Goal: Contribute content: Contribute content

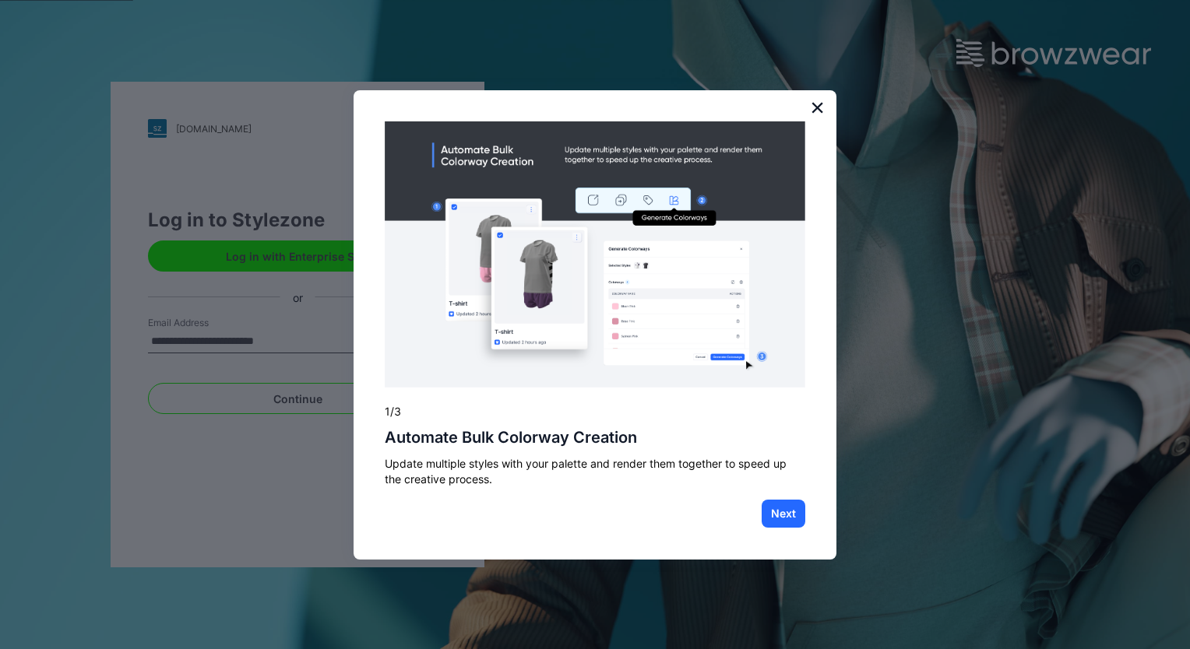
click at [816, 105] on button "×" at bounding box center [817, 107] width 15 height 25
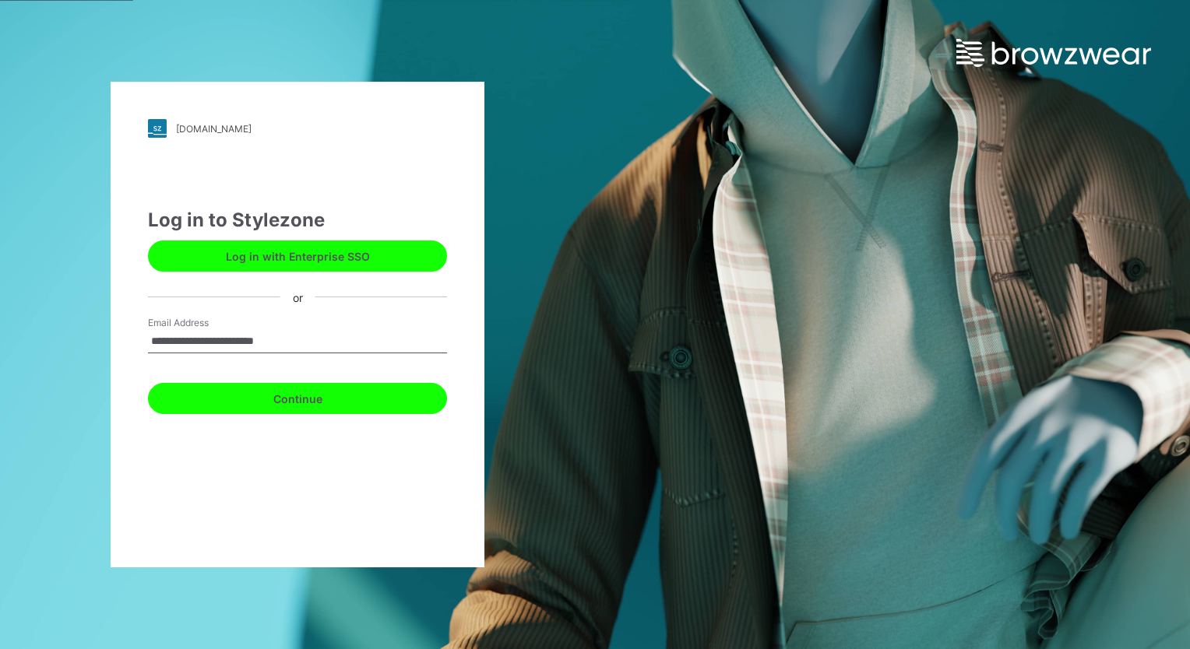
click at [316, 405] on button "Continue" at bounding box center [297, 398] width 299 height 31
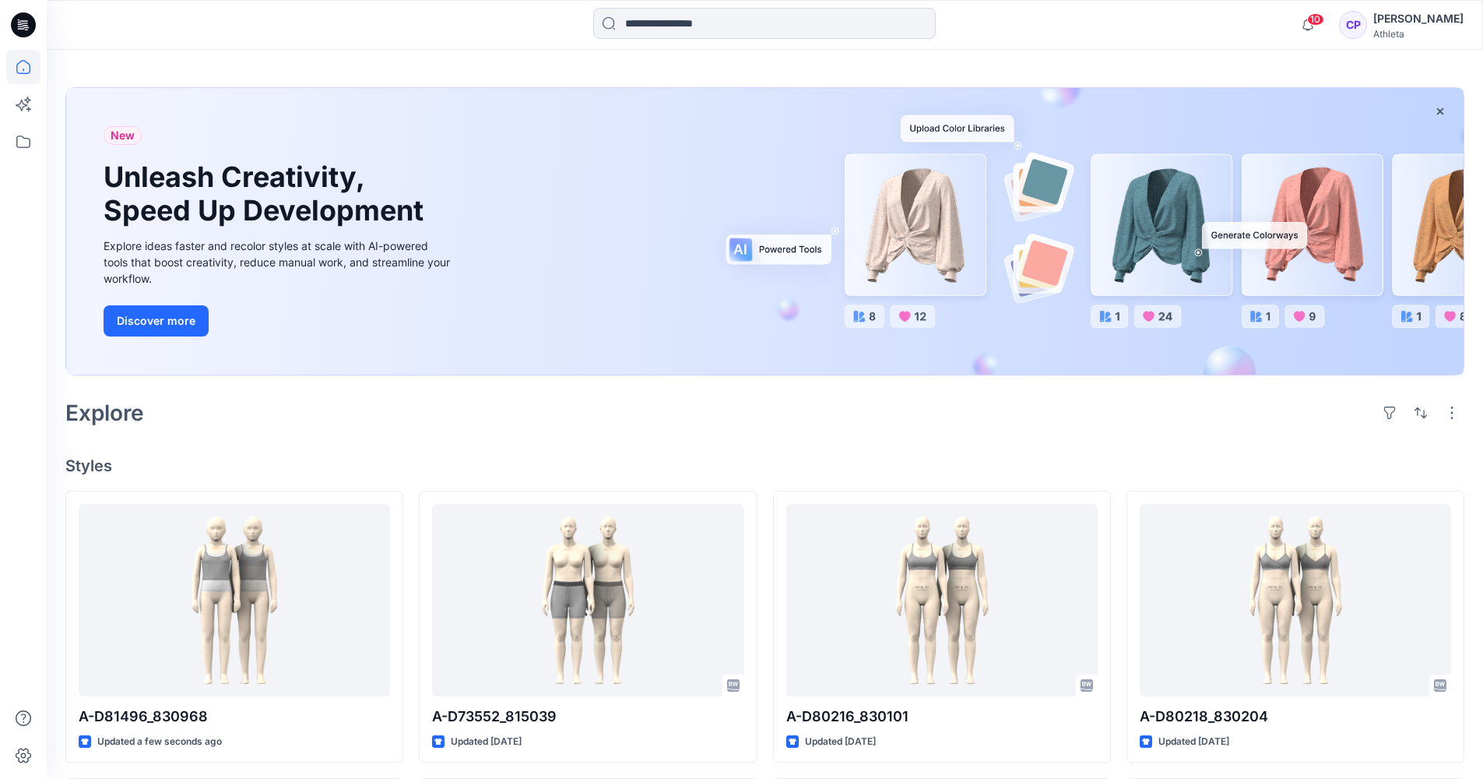
scroll to position [156, 0]
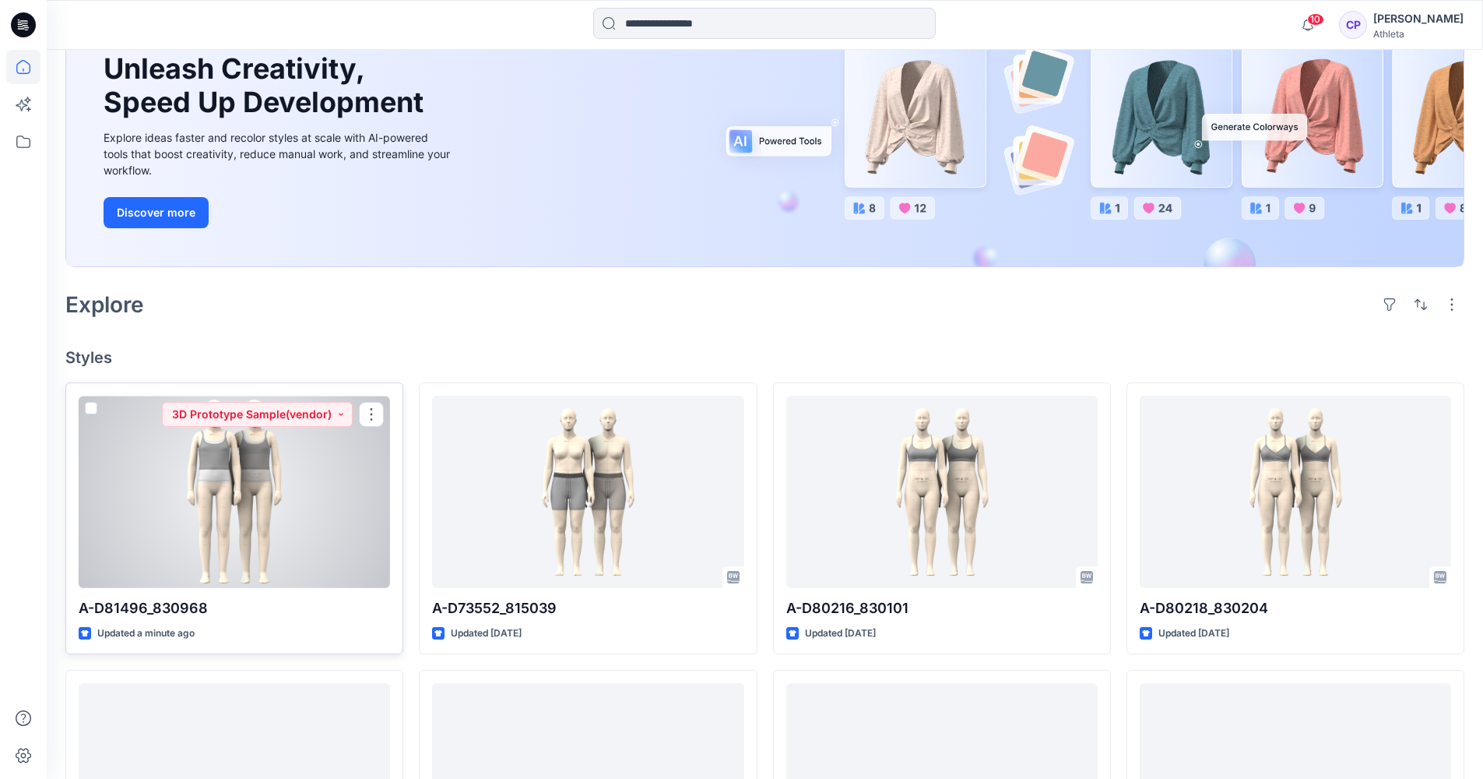
click at [223, 490] on div at bounding box center [234, 492] width 311 height 192
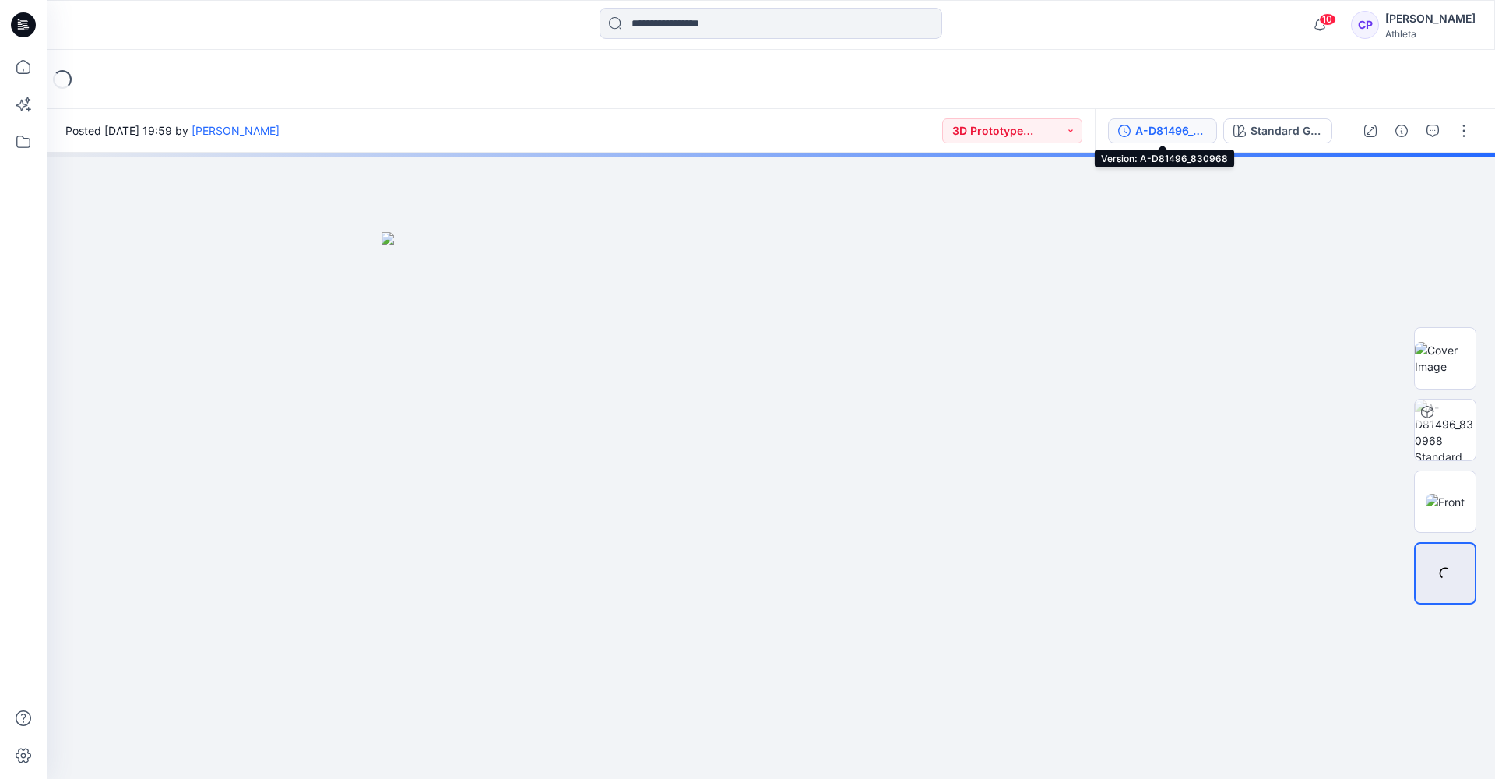
click at [990, 134] on div "A-D81496_830968" at bounding box center [1171, 130] width 72 height 17
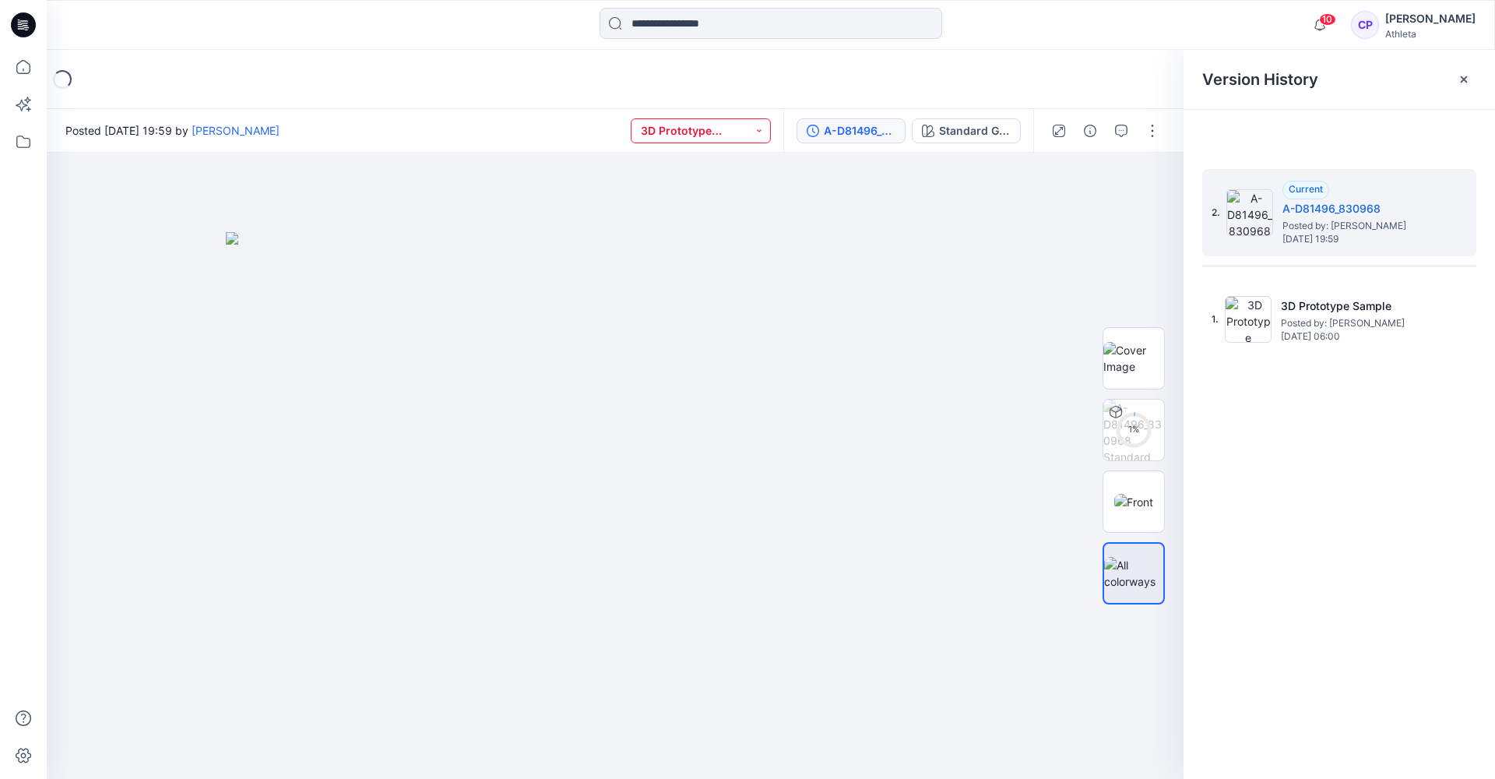
click at [751, 137] on button "3D Prototype Sample(vendor)" at bounding box center [701, 130] width 140 height 25
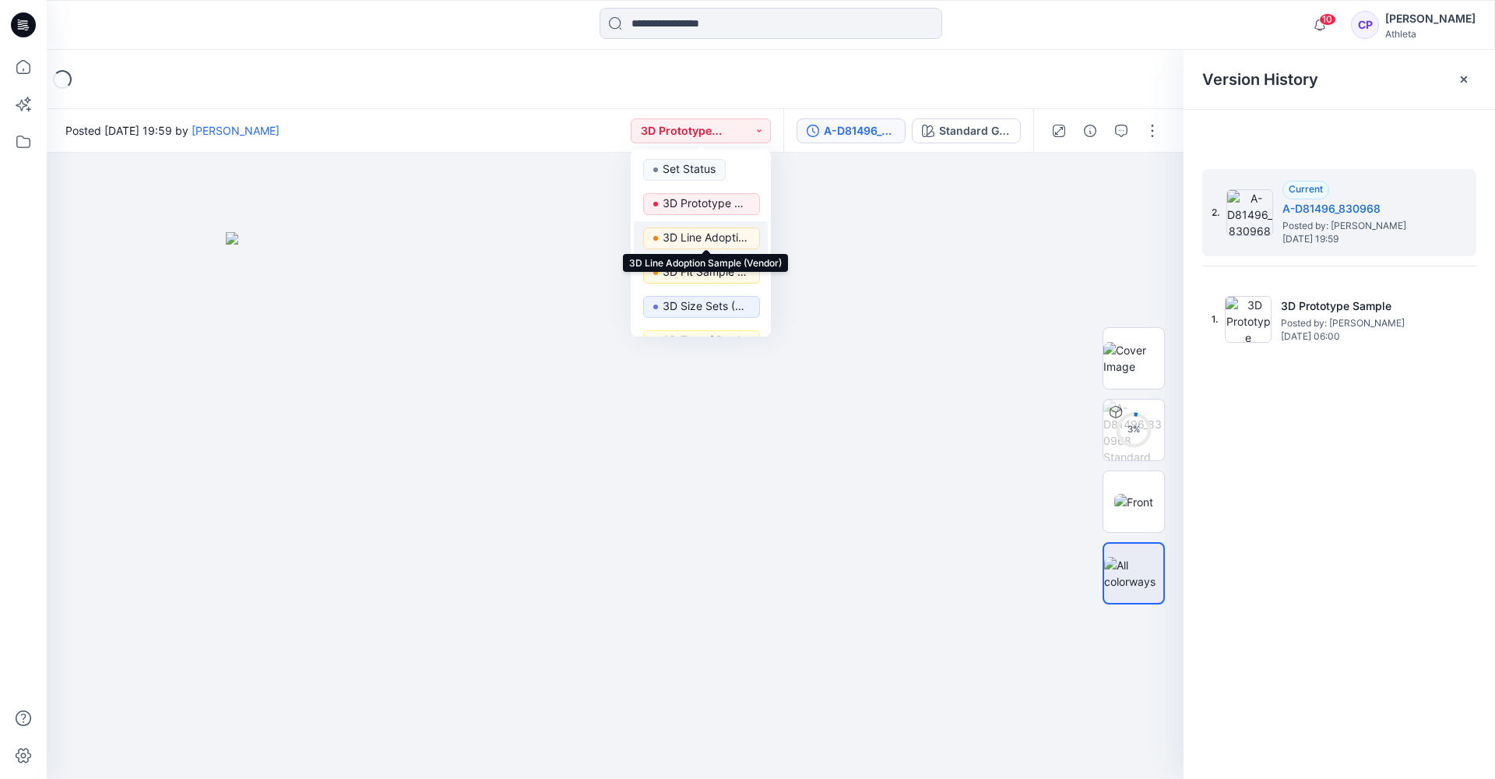
click at [730, 243] on p "3D Line Adoption Sample (Vendor)" at bounding box center [706, 237] width 87 height 20
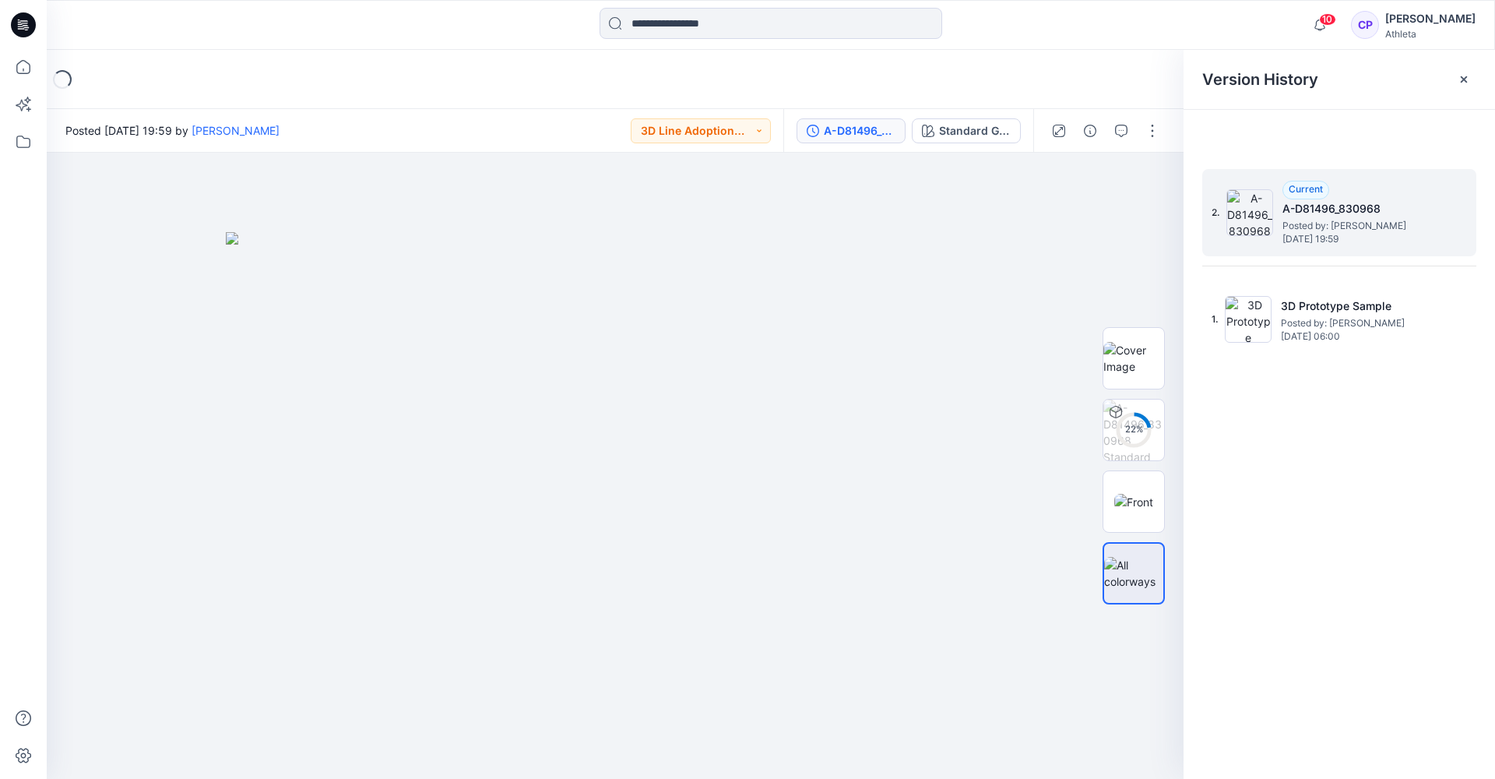
click at [990, 185] on div "2. Current A-D81496_830968 Posted by: Chandula Pathirana Monday, August 11, 202…" at bounding box center [1339, 212] width 274 height 87
drag, startPoint x: 1447, startPoint y: 185, endPoint x: 1468, endPoint y: 151, distance: 40.2
click at [990, 151] on div at bounding box center [1338, 131] width 311 height 42
click at [990, 202] on div at bounding box center [615, 466] width 1137 height 626
click at [990, 128] on icon "button" at bounding box center [1090, 131] width 12 height 12
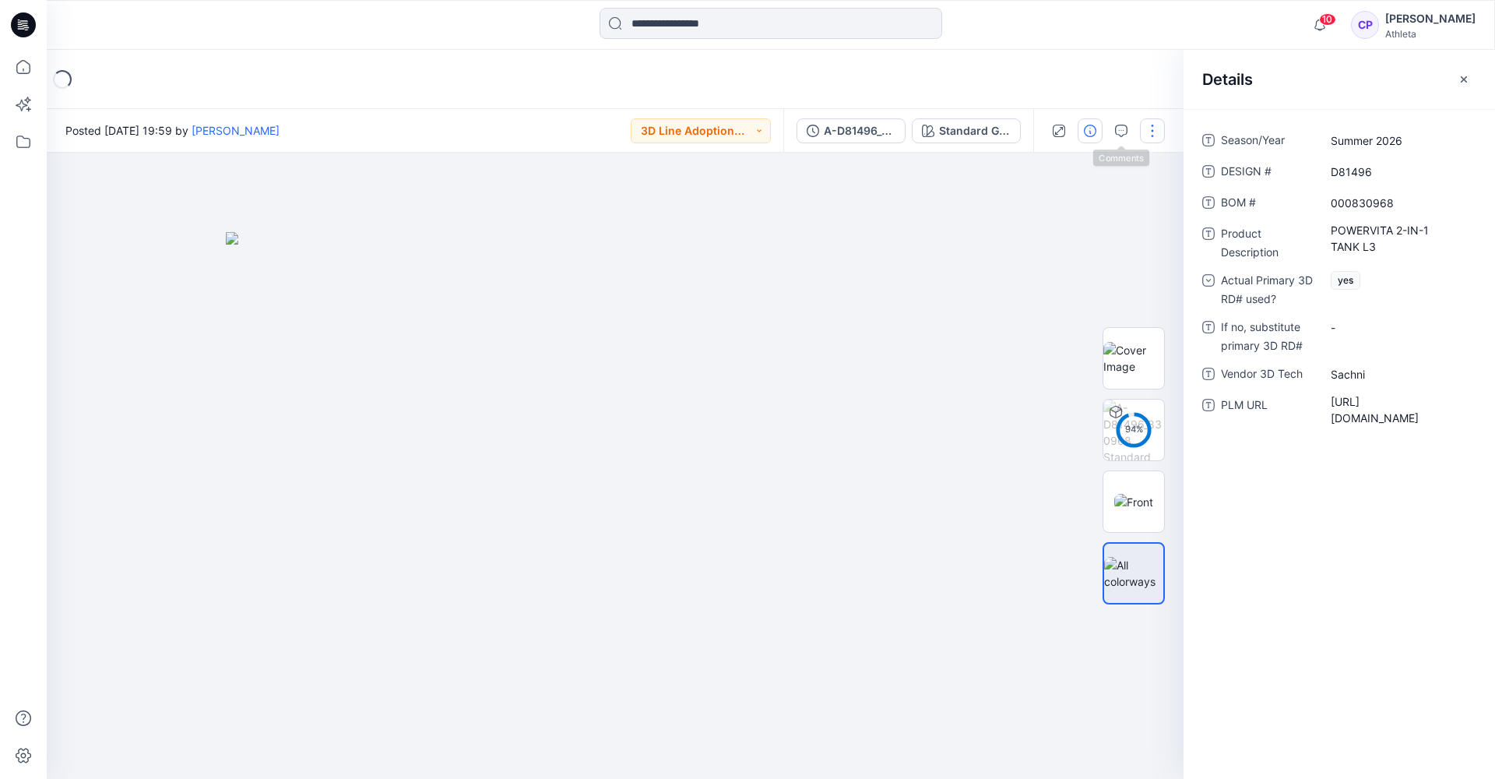
click at [990, 129] on button "button" at bounding box center [1152, 130] width 25 height 25
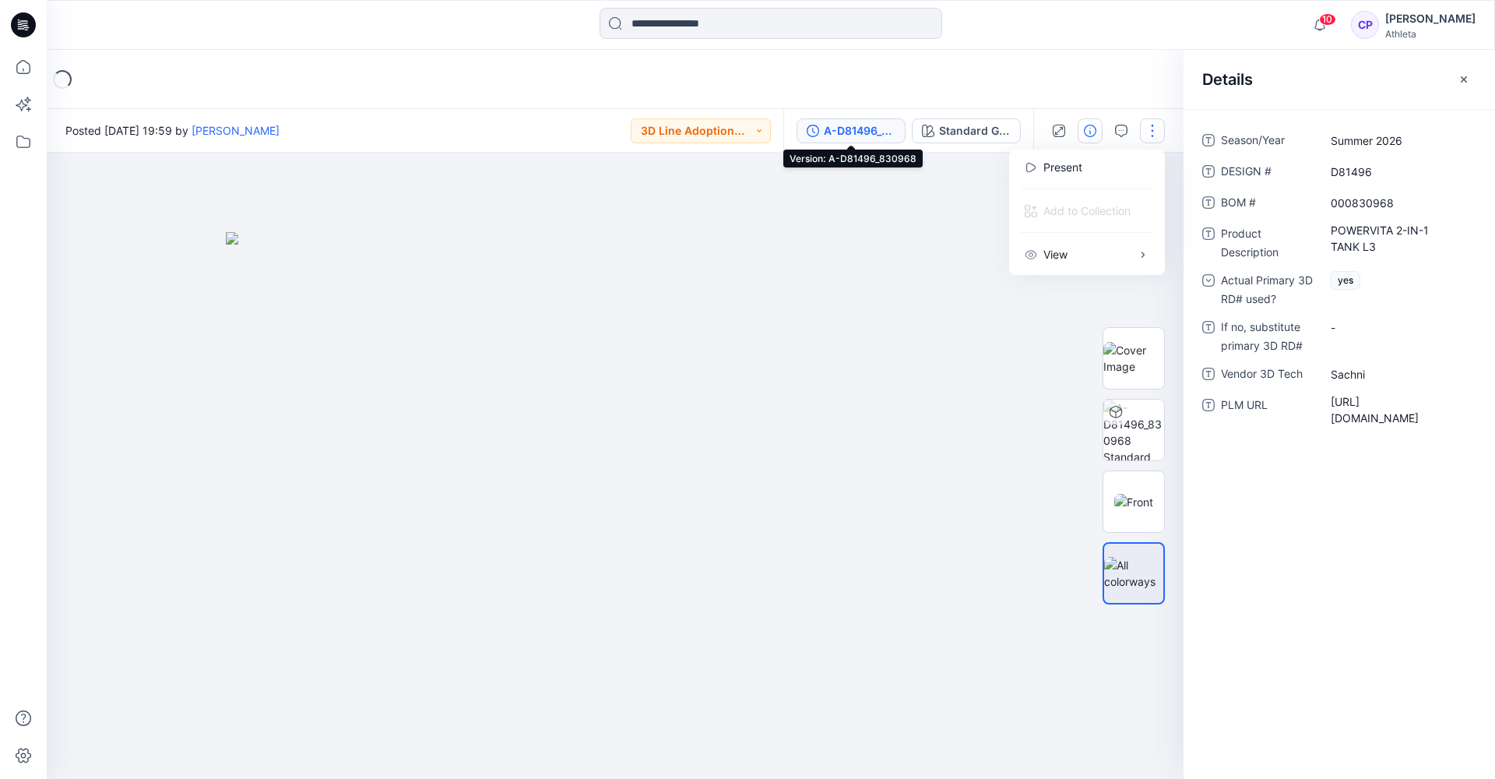
click at [866, 139] on button "A-D81496_830968" at bounding box center [850, 130] width 109 height 25
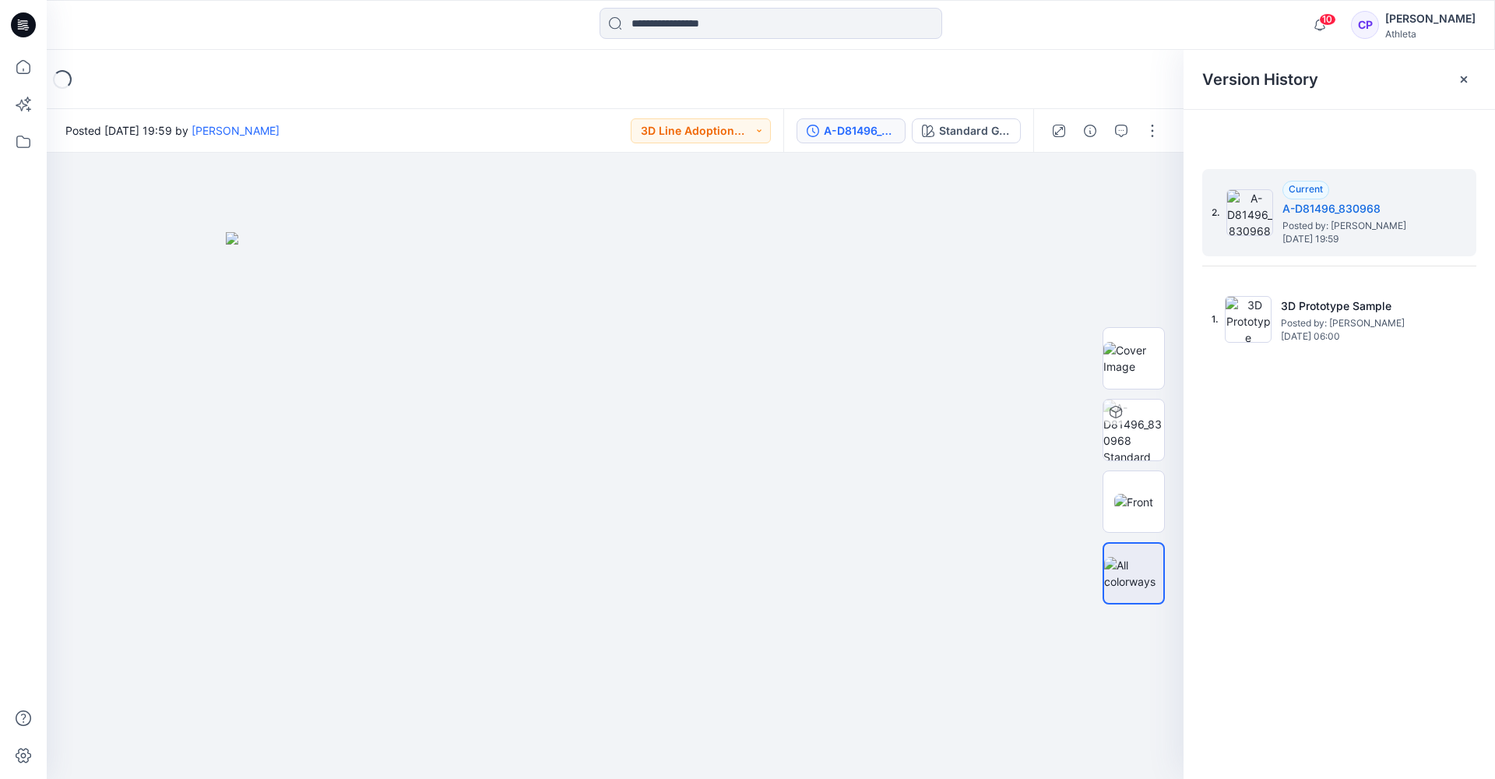
click at [990, 544] on div "2. Current A-D81496_830968 Posted by: Chandula Pathirana Monday, August 11, 202…" at bounding box center [1338, 476] width 311 height 649
drag, startPoint x: 1355, startPoint y: 544, endPoint x: 1282, endPoint y: 519, distance: 76.8
click at [990, 519] on div "2. Current A-D81496_830968 Posted by: Chandula Pathirana Monday, August 11, 202…" at bounding box center [1338, 476] width 311 height 649
click at [990, 187] on span "Current" at bounding box center [1306, 189] width 34 height 12
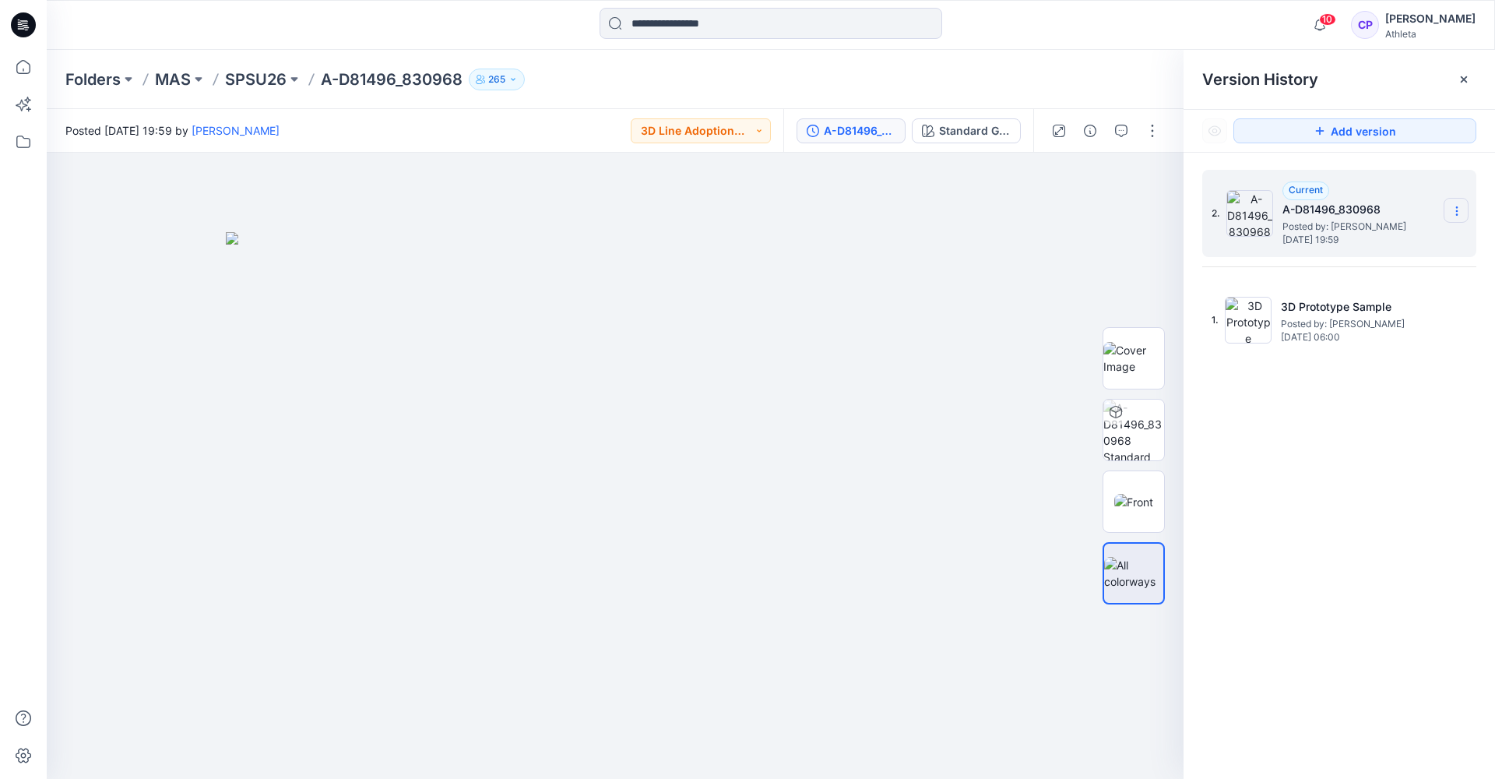
click at [990, 211] on icon at bounding box center [1456, 211] width 12 height 12
click at [990, 280] on span "Rename Version" at bounding box center [1353, 272] width 81 height 19
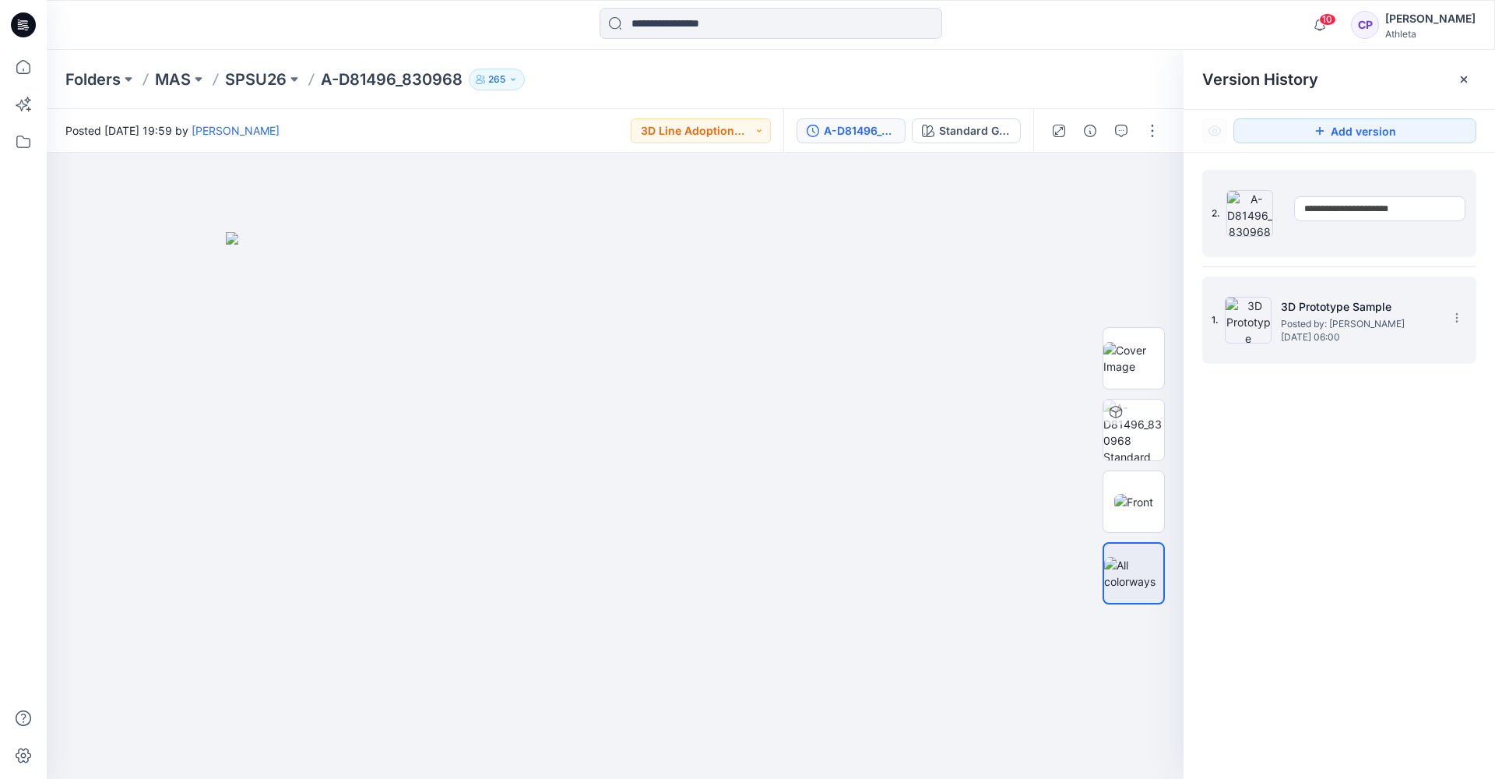
type input "**********"
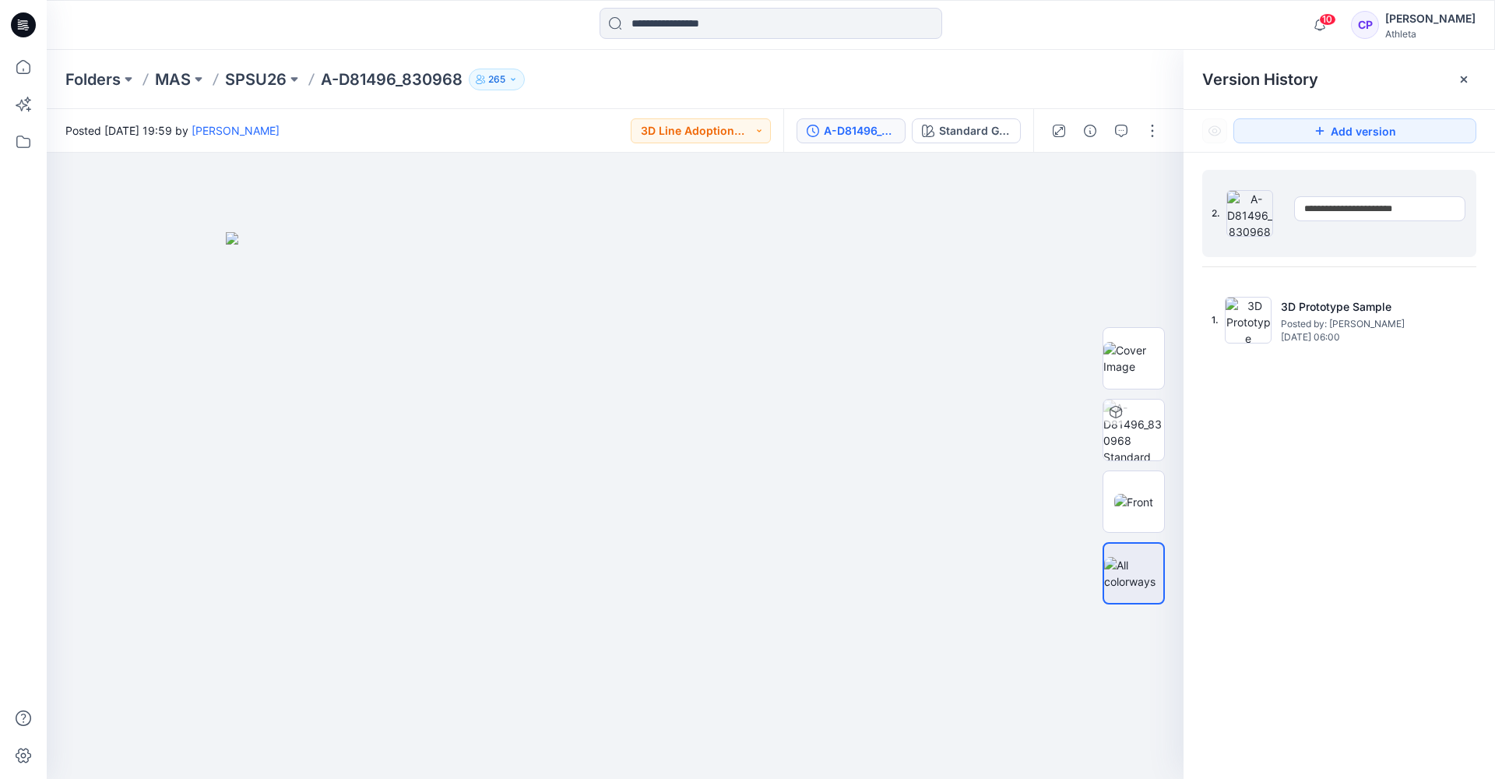
click at [990, 426] on div "**********" at bounding box center [1338, 477] width 311 height 649
click at [990, 134] on button "button" at bounding box center [1152, 130] width 25 height 25
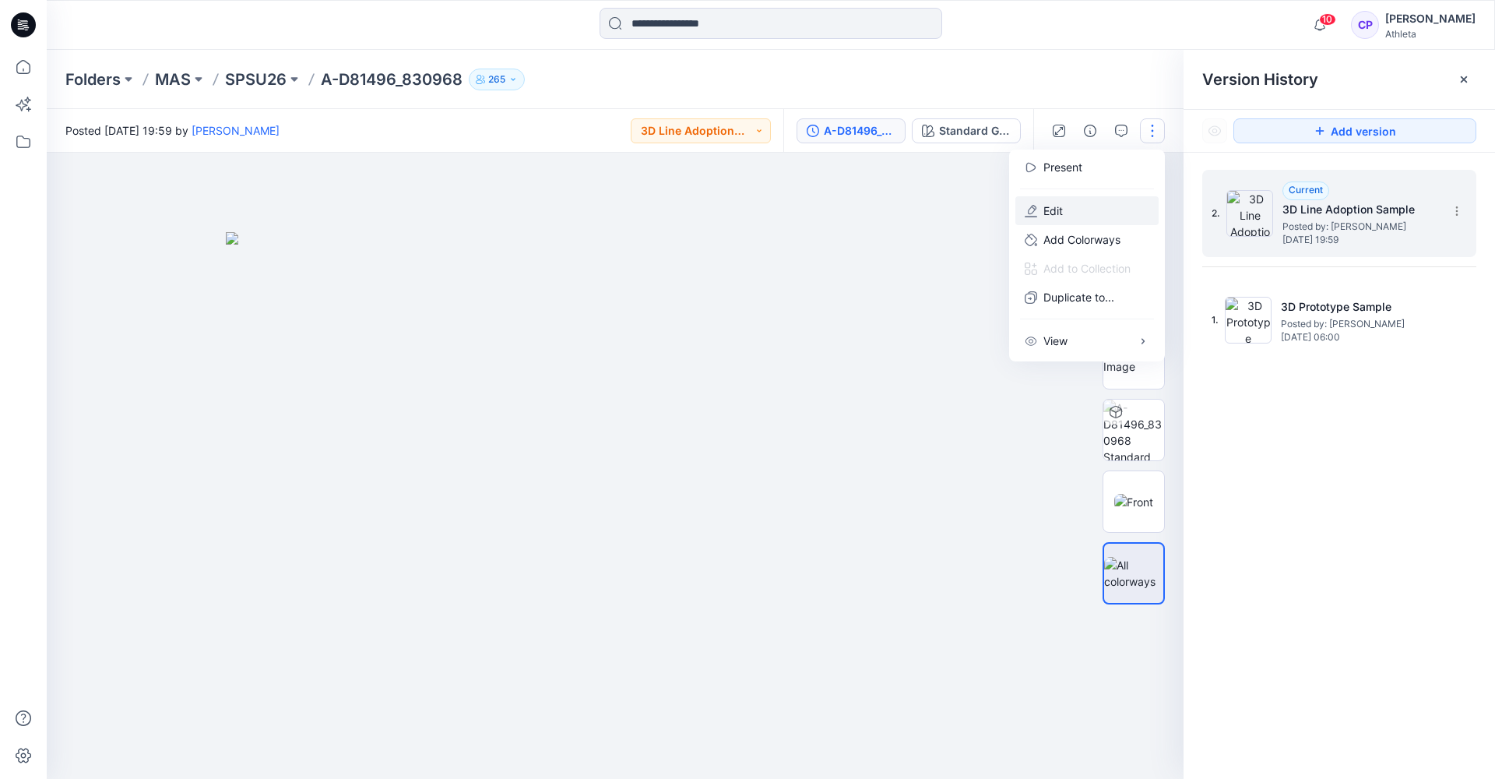
click at [990, 213] on button "Edit" at bounding box center [1086, 210] width 143 height 29
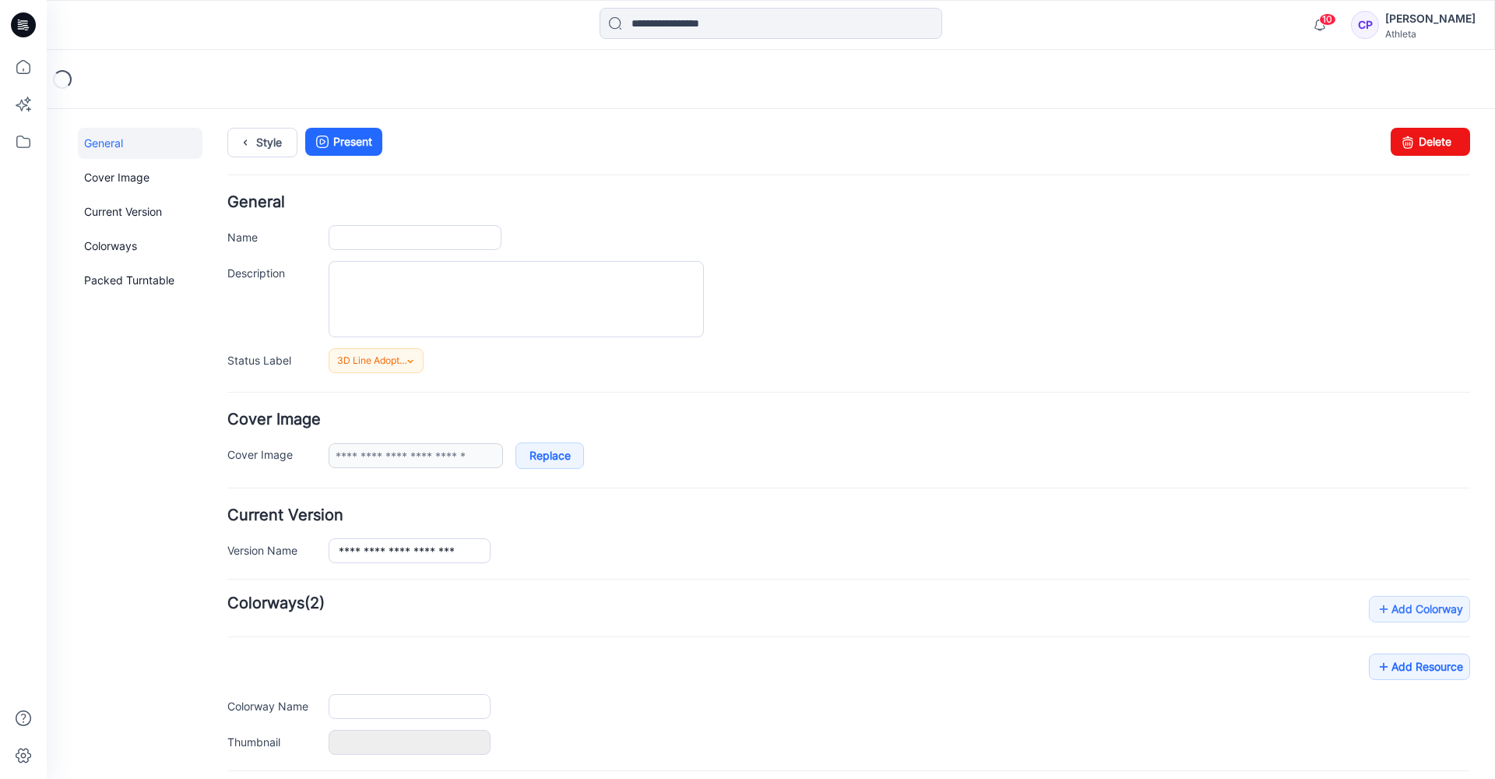
type input "**********"
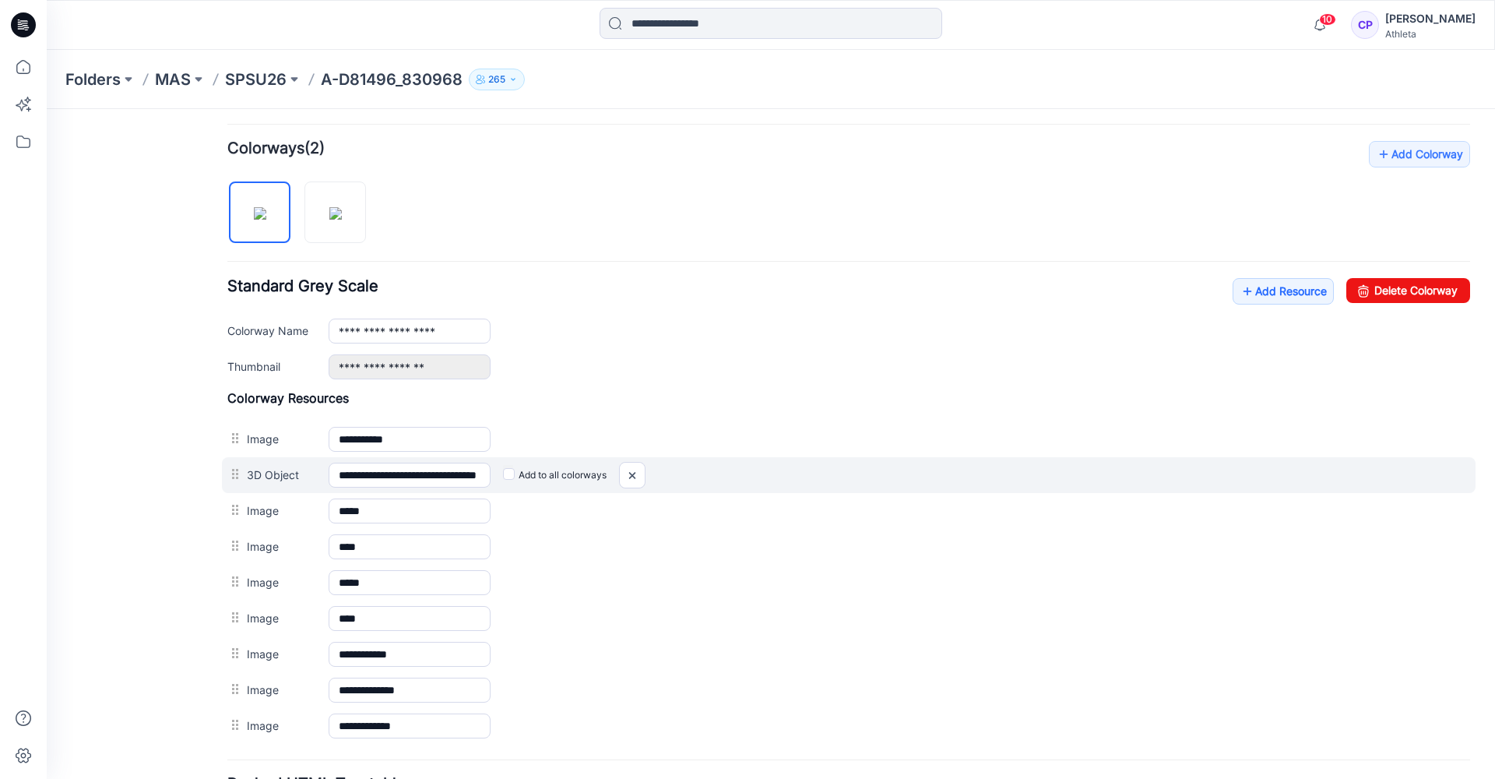
scroll to position [467, 0]
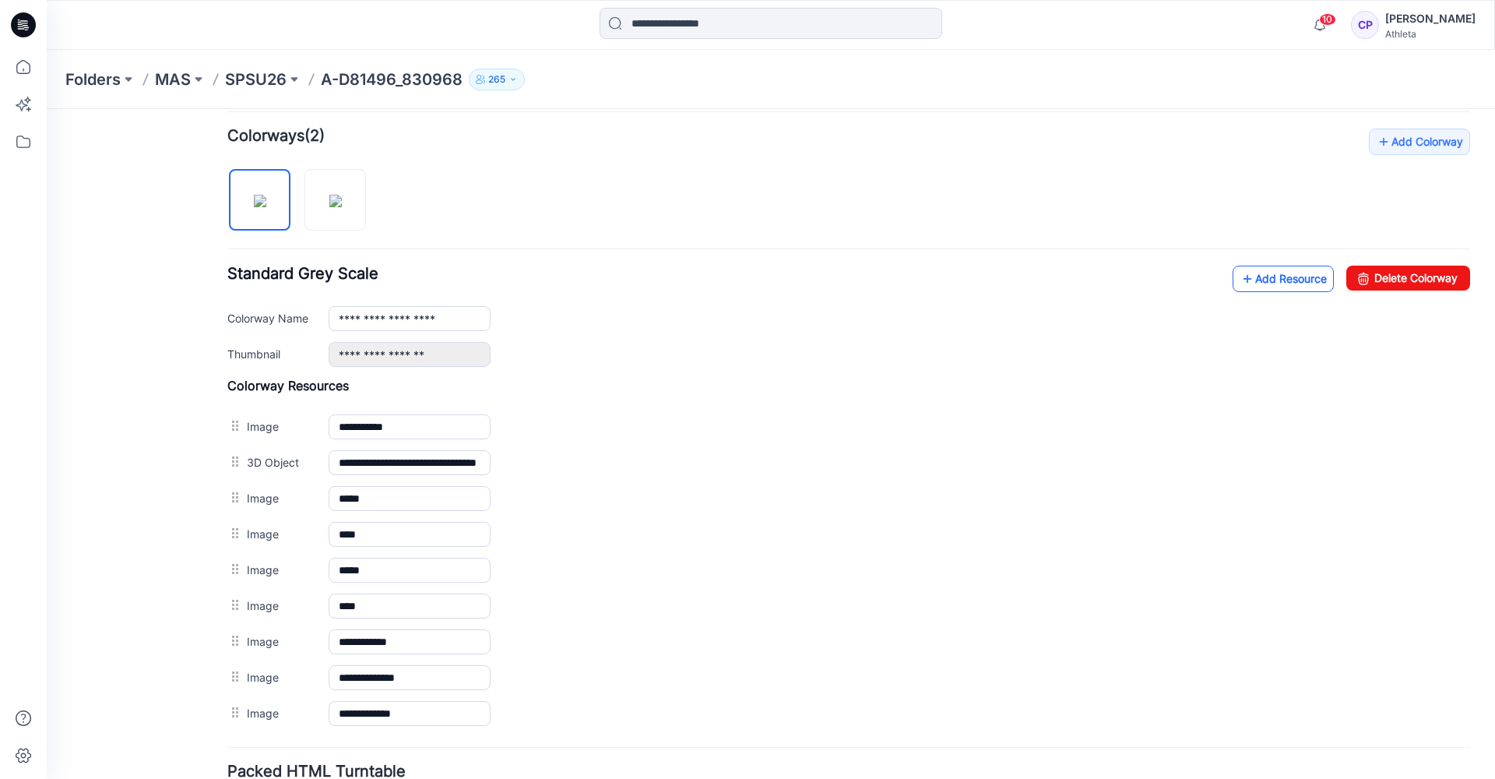
click at [1239, 284] on icon at bounding box center [1247, 278] width 16 height 25
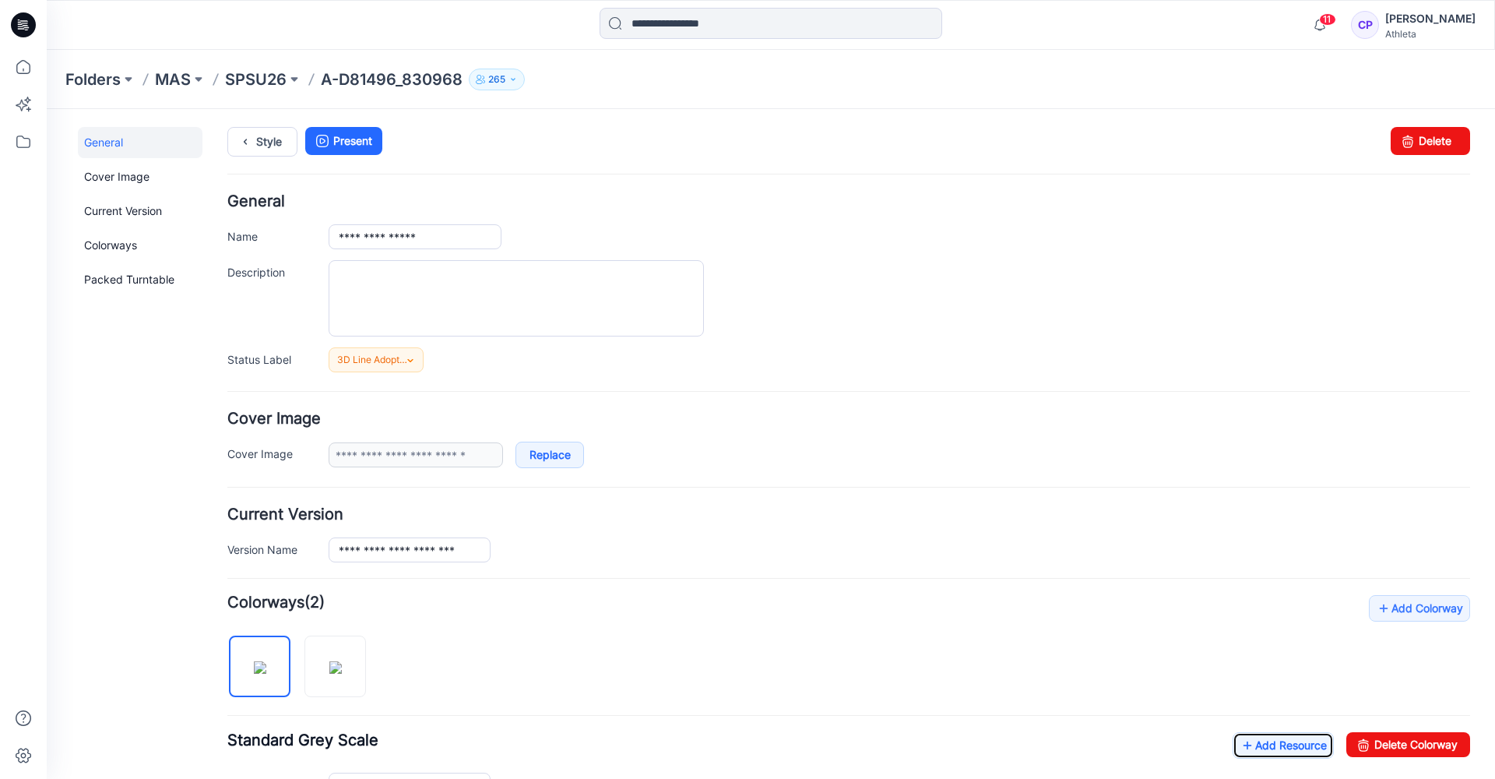
scroll to position [0, 0]
